Goal: Communication & Community: Share content

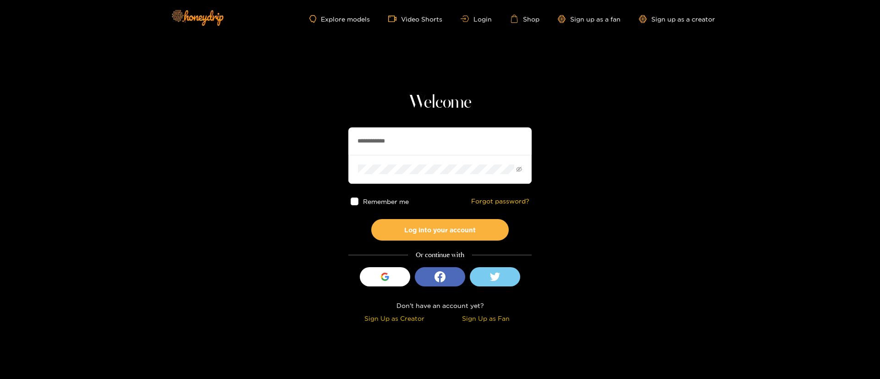
click at [437, 146] on input "**********" at bounding box center [439, 141] width 183 height 28
paste input "text"
type input "********"
click at [458, 232] on button "Log into your account" at bounding box center [440, 230] width 138 height 22
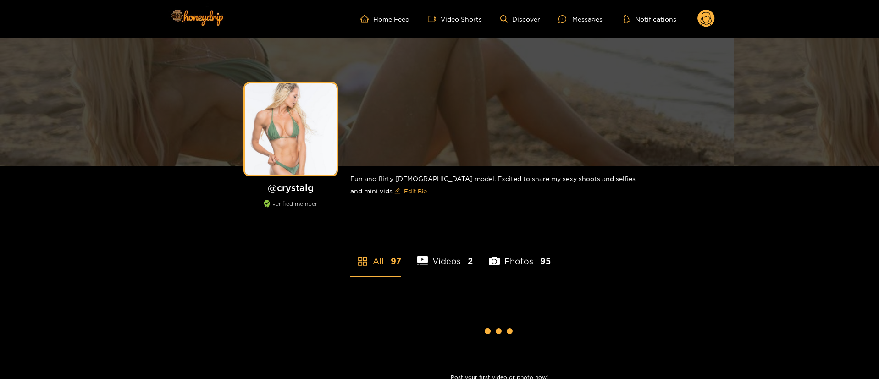
click at [590, 19] on div "Messages" at bounding box center [580, 19] width 44 height 11
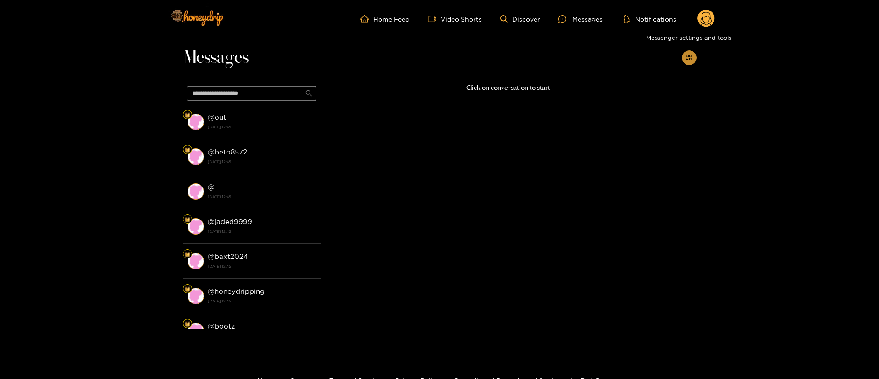
click at [688, 54] on icon "appstore-add" at bounding box center [688, 57] width 7 height 7
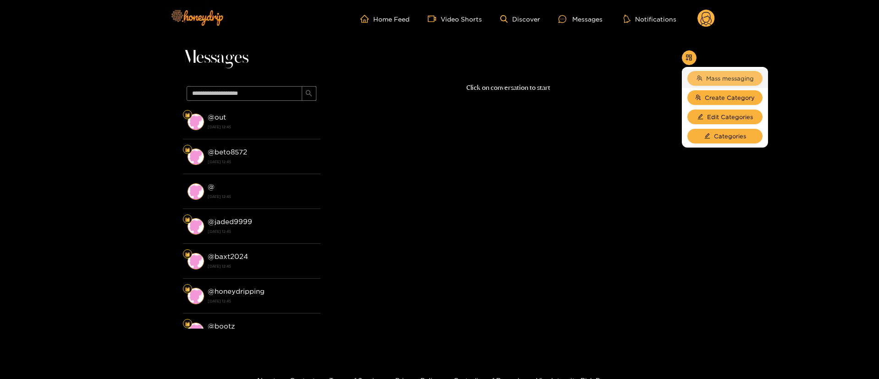
click at [707, 74] on span "Mass messaging" at bounding box center [730, 78] width 48 height 9
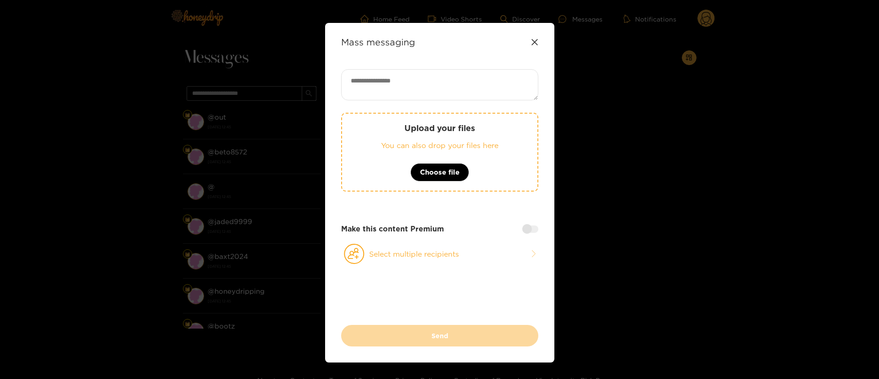
click at [534, 44] on icon at bounding box center [534, 42] width 7 height 7
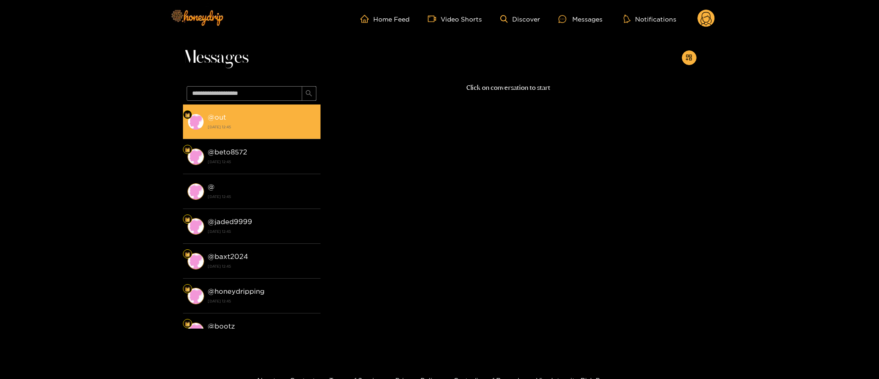
click at [246, 137] on li "@ out [DATE] 12:45" at bounding box center [252, 122] width 138 height 35
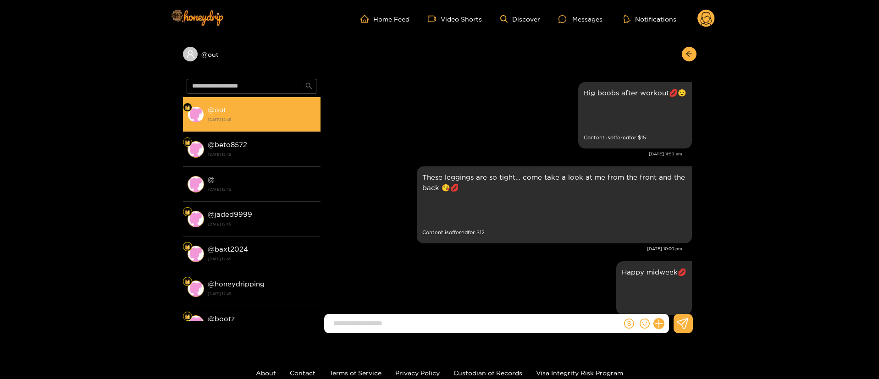
scroll to position [1696, 0]
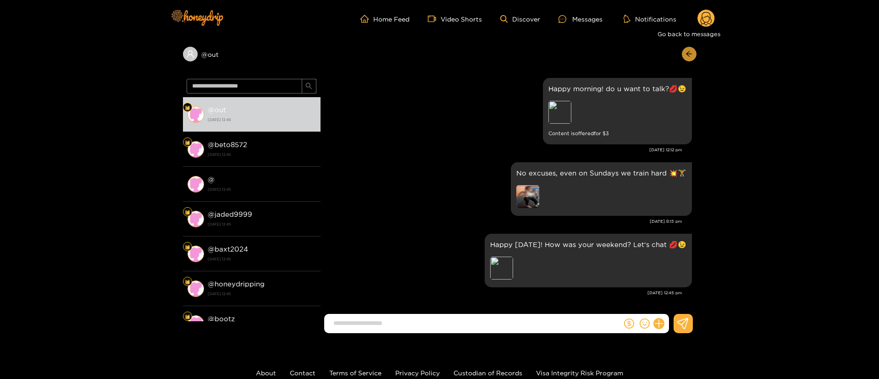
click at [692, 49] on button "button" at bounding box center [689, 54] width 15 height 15
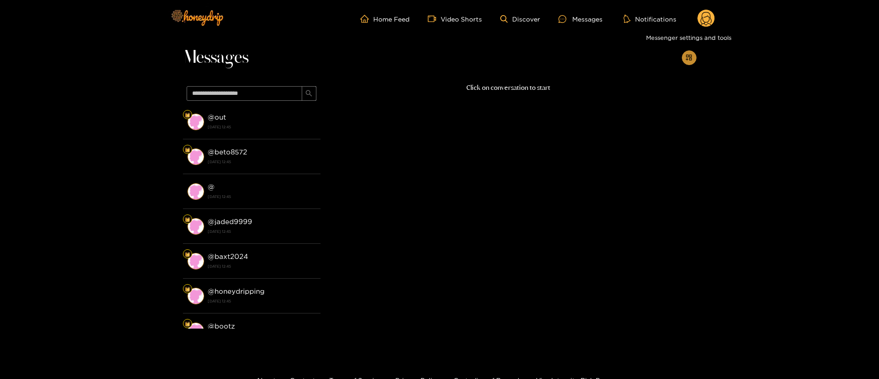
click at [682, 60] on button "button" at bounding box center [689, 57] width 15 height 15
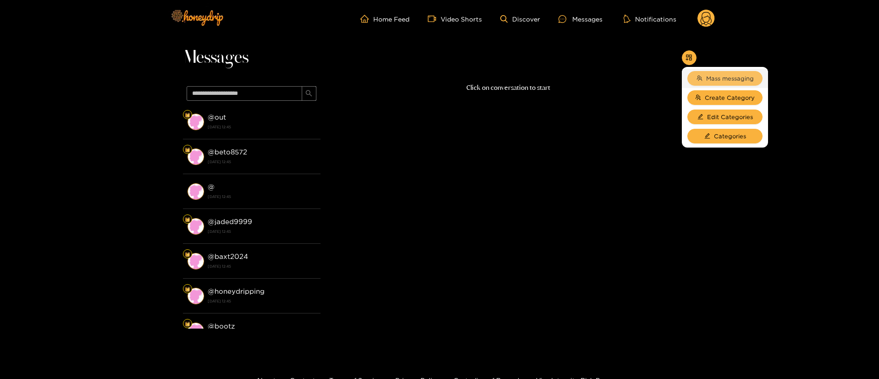
click at [727, 77] on span "Mass messaging" at bounding box center [730, 78] width 48 height 9
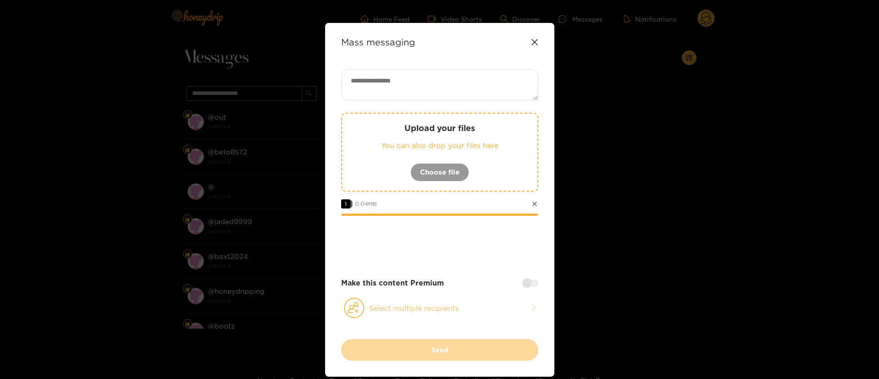
click at [441, 306] on button "Select multiple recipients" at bounding box center [439, 308] width 197 height 21
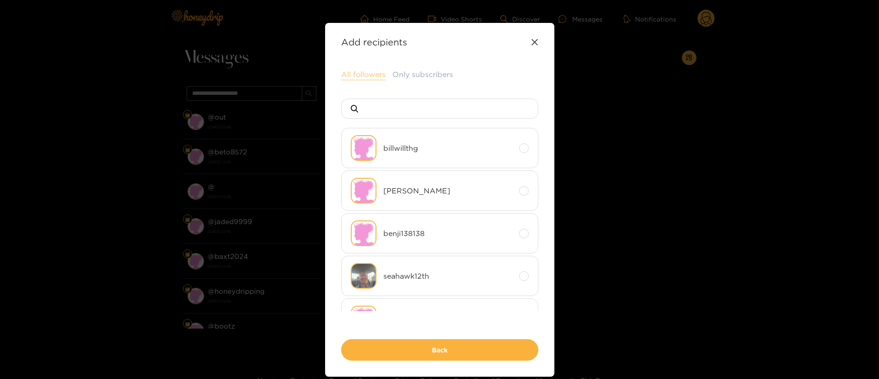
click at [364, 77] on button "All followers" at bounding box center [363, 74] width 44 height 11
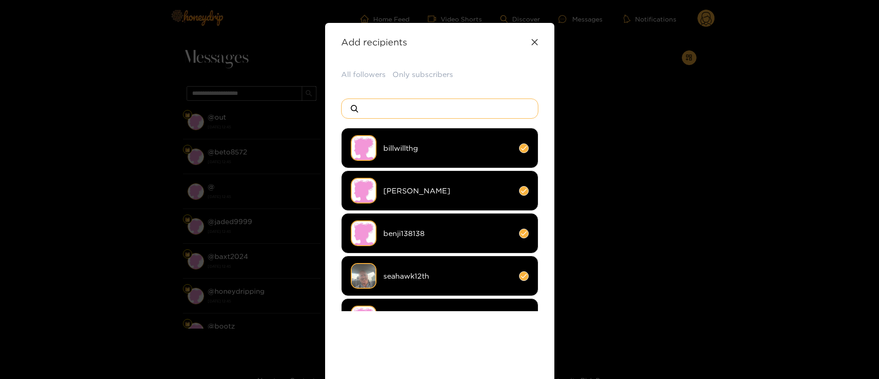
click at [424, 103] on input at bounding box center [443, 108] width 161 height 19
click at [465, 311] on div "All followers Only subscribers billwillthg [PERSON_NAME] benji138138 seahawk12t…" at bounding box center [439, 237] width 197 height 336
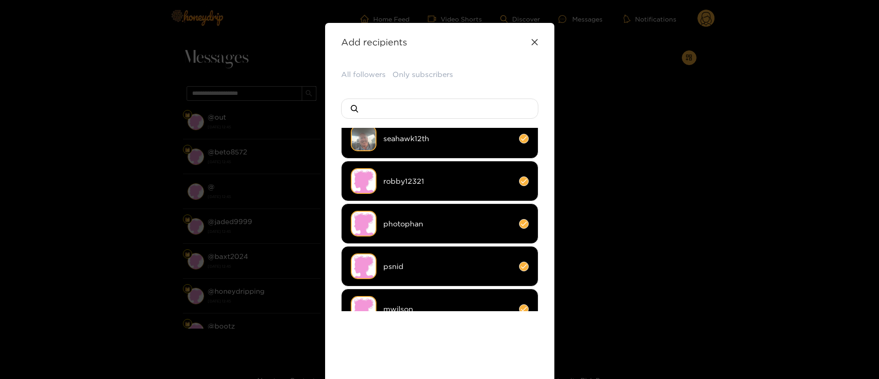
scroll to position [69, 0]
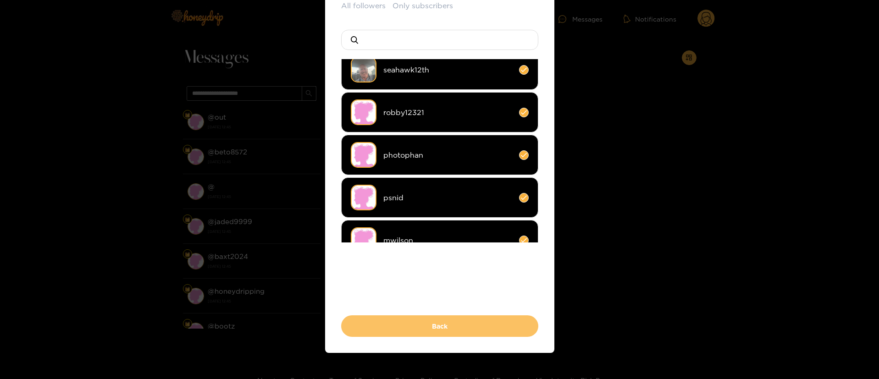
click at [453, 330] on button "Back" at bounding box center [439, 326] width 197 height 22
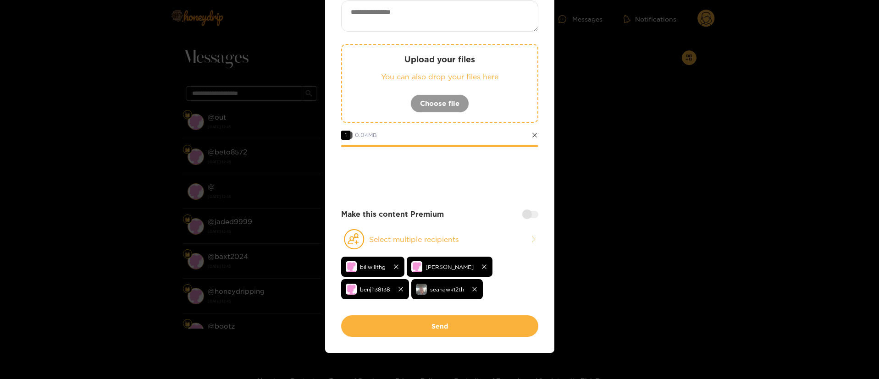
click at [469, 8] on textarea at bounding box center [439, 15] width 197 height 31
paste textarea "**********"
type textarea "**********"
click at [464, 182] on div at bounding box center [439, 172] width 197 height 37
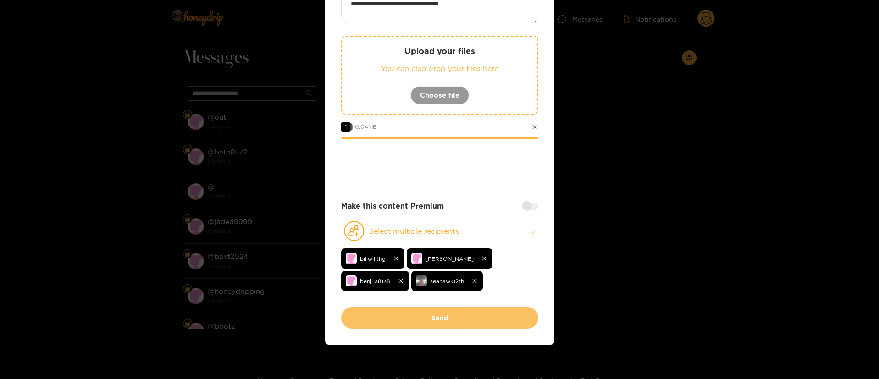
scroll to position [79, 0]
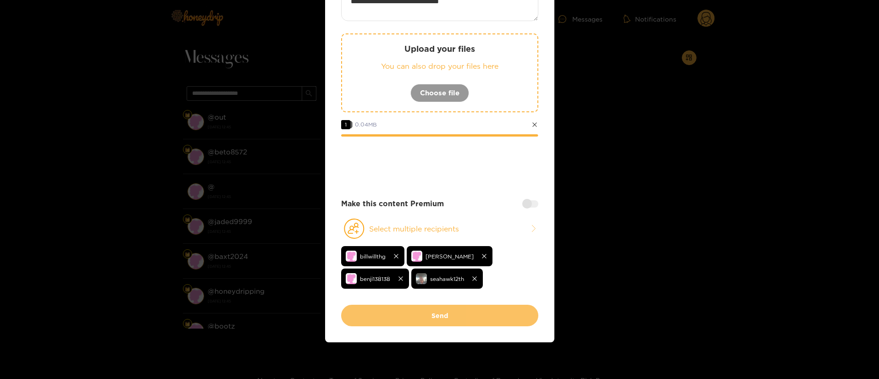
click at [459, 322] on button "Send" at bounding box center [439, 316] width 197 height 22
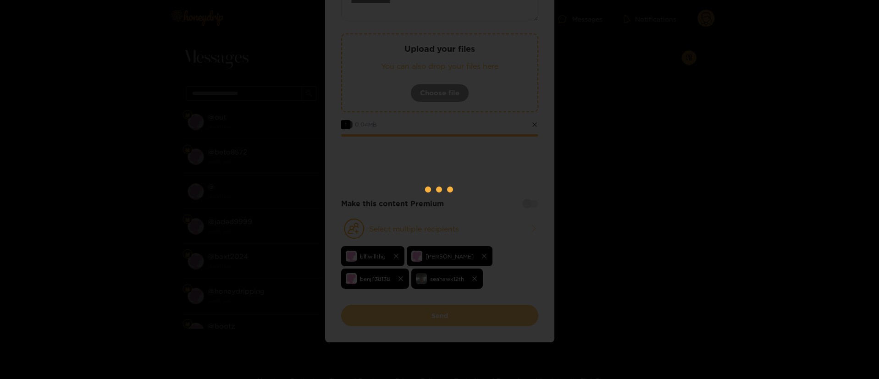
scroll to position [20, 0]
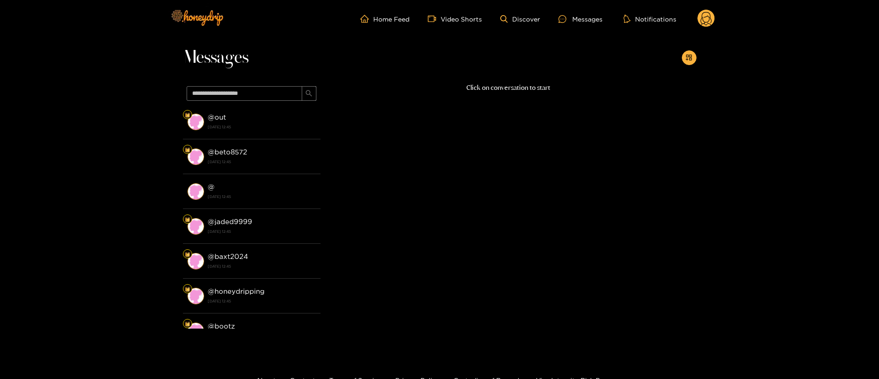
click at [701, 19] on icon at bounding box center [705, 20] width 11 height 16
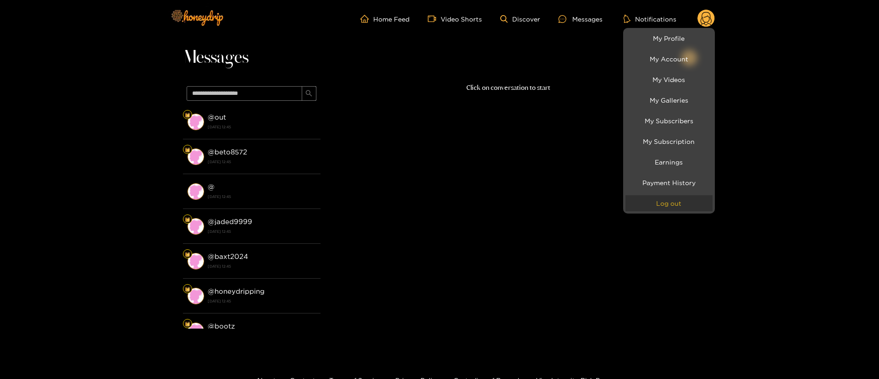
click at [686, 199] on button "Log out" at bounding box center [668, 203] width 87 height 16
